Goal: Navigation & Orientation: Understand site structure

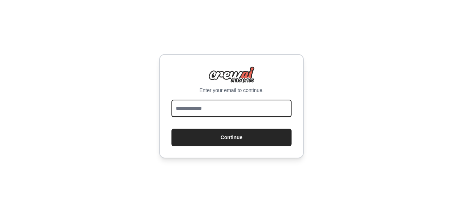
type input "**********"
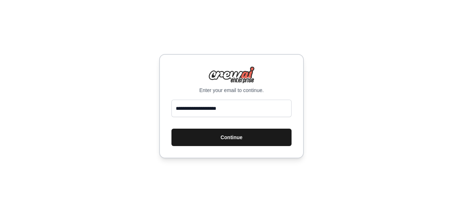
click at [224, 136] on button "Continue" at bounding box center [232, 136] width 120 height 17
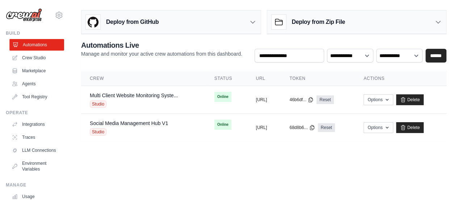
click at [34, 43] on link "Automations" at bounding box center [36, 45] width 55 height 12
click at [31, 58] on link "Crew Studio" at bounding box center [36, 58] width 55 height 12
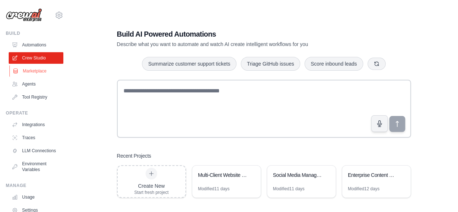
click at [35, 68] on link "Marketplace" at bounding box center [36, 71] width 55 height 12
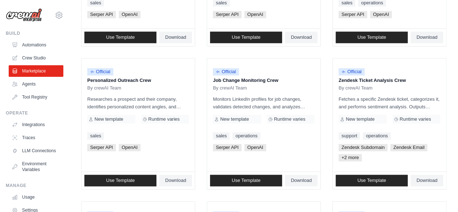
scroll to position [296, 0]
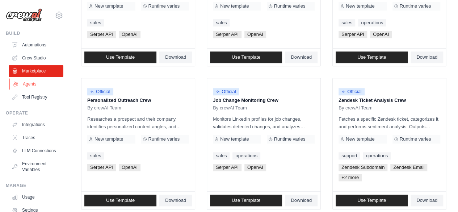
click at [28, 84] on link "Agents" at bounding box center [36, 84] width 55 height 12
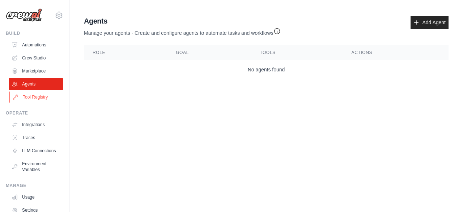
click at [33, 97] on link "Tool Registry" at bounding box center [36, 97] width 55 height 12
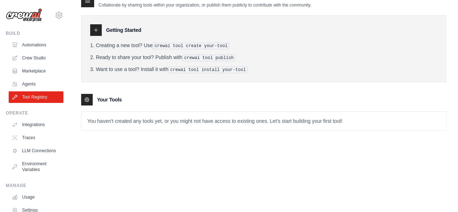
scroll to position [14, 0]
click at [95, 30] on icon at bounding box center [96, 29] width 6 height 6
drag, startPoint x: 110, startPoint y: 28, endPoint x: 129, endPoint y: 31, distance: 19.4
click at [111, 28] on h3 "Getting Started" at bounding box center [123, 29] width 35 height 7
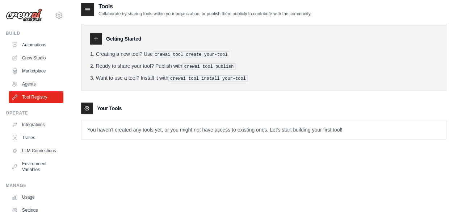
scroll to position [0, 0]
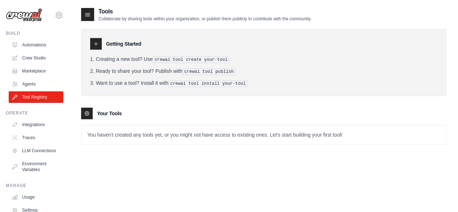
click at [86, 12] on icon at bounding box center [87, 14] width 7 height 7
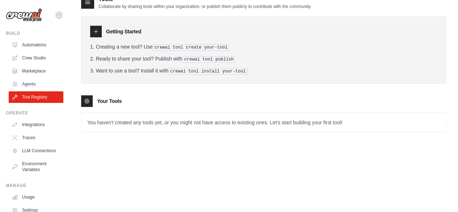
scroll to position [14, 0]
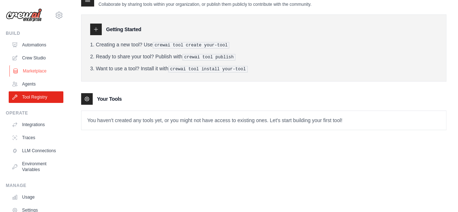
click at [33, 67] on link "Marketplace" at bounding box center [36, 71] width 55 height 12
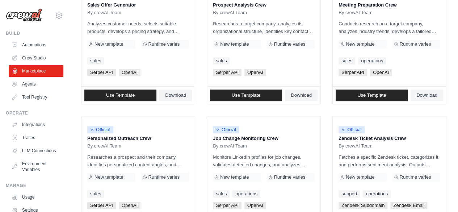
scroll to position [477, 0]
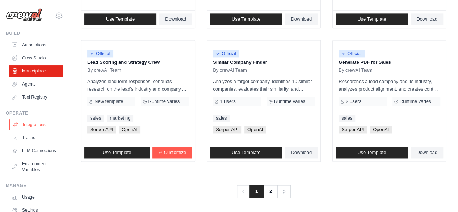
click at [29, 121] on link "Integrations" at bounding box center [36, 125] width 55 height 12
click at [35, 123] on link "Integrations" at bounding box center [36, 125] width 55 height 12
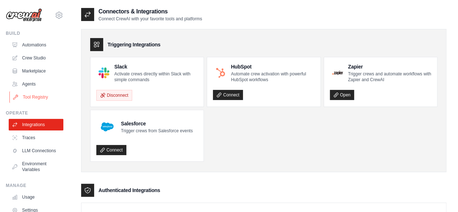
click at [30, 98] on link "Tool Registry" at bounding box center [36, 97] width 55 height 12
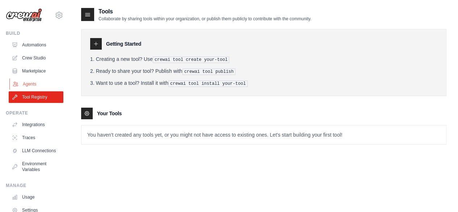
click at [32, 81] on link "Agents" at bounding box center [36, 84] width 55 height 12
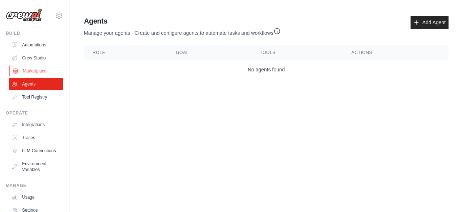
click at [30, 68] on link "Marketplace" at bounding box center [36, 71] width 55 height 12
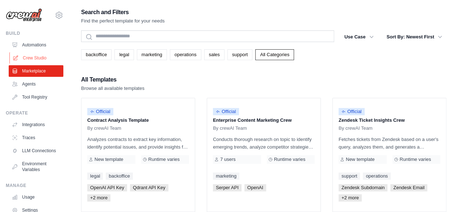
click at [32, 57] on link "Crew Studio" at bounding box center [36, 58] width 55 height 12
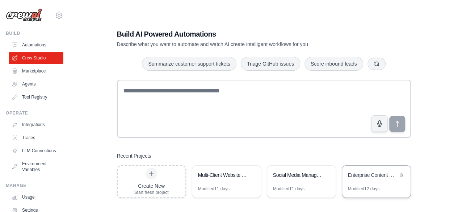
click at [364, 185] on div "Enterprise Content Creation Engine" at bounding box center [376, 175] width 68 height 20
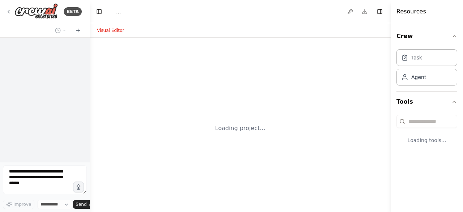
select select "****"
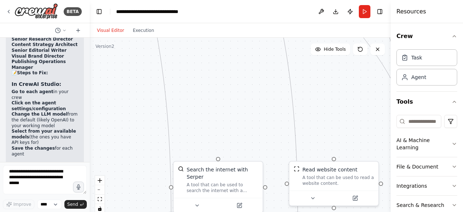
scroll to position [39, 0]
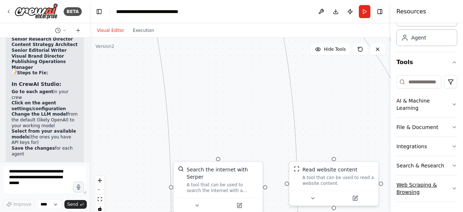
click at [452, 186] on icon "button" at bounding box center [455, 188] width 6 height 6
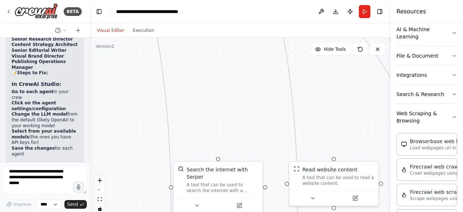
scroll to position [99, 0]
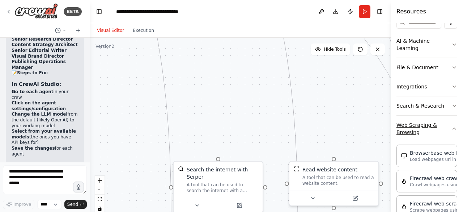
click at [452, 128] on icon "button" at bounding box center [455, 129] width 6 height 6
